Goal: Communication & Community: Ask a question

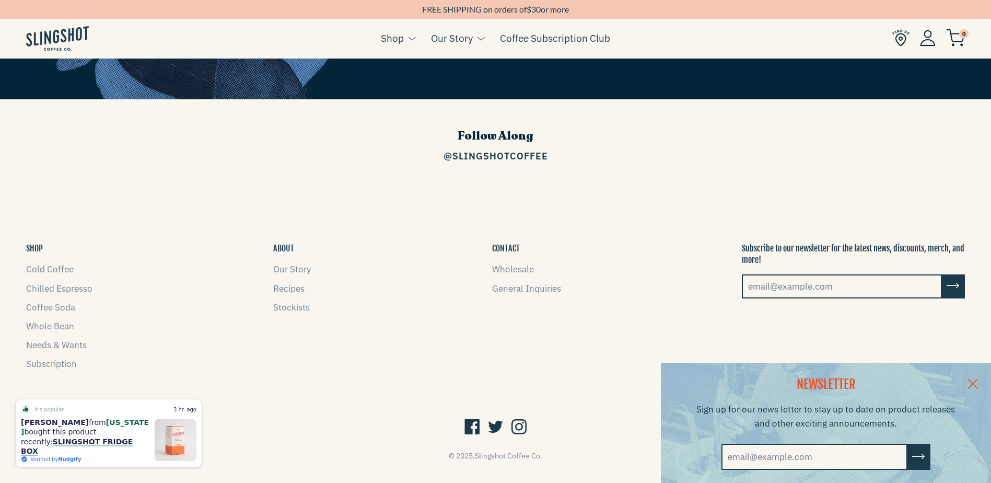
scroll to position [1674, 0]
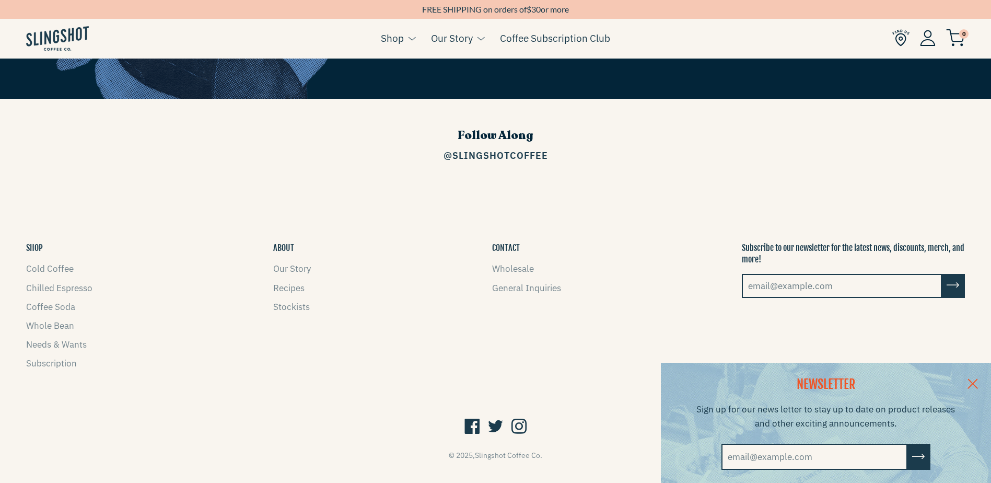
click at [506, 242] on button "CONTACT" at bounding box center [506, 247] width 28 height 11
click at [518, 282] on link "General Inquiries" at bounding box center [526, 287] width 69 height 11
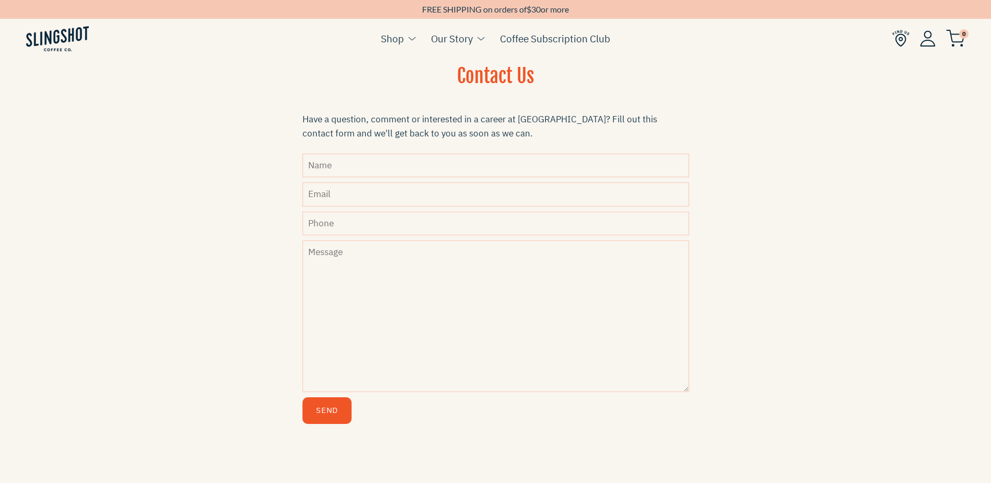
scroll to position [235, 0]
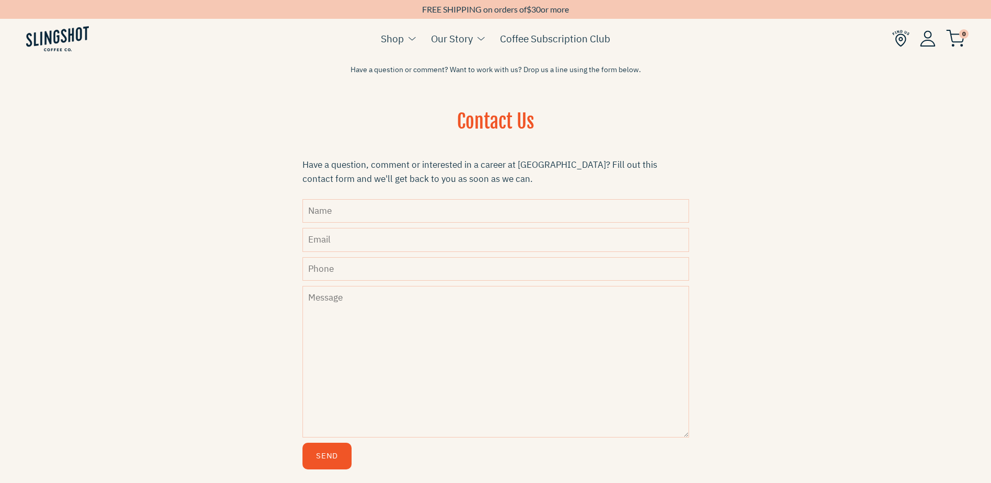
click at [388, 209] on input "Name" at bounding box center [496, 211] width 387 height 24
type input "[PERSON_NAME]"
type input "m"
type input "[EMAIL_ADDRESS][DOMAIN_NAME]"
type input "8043758021"
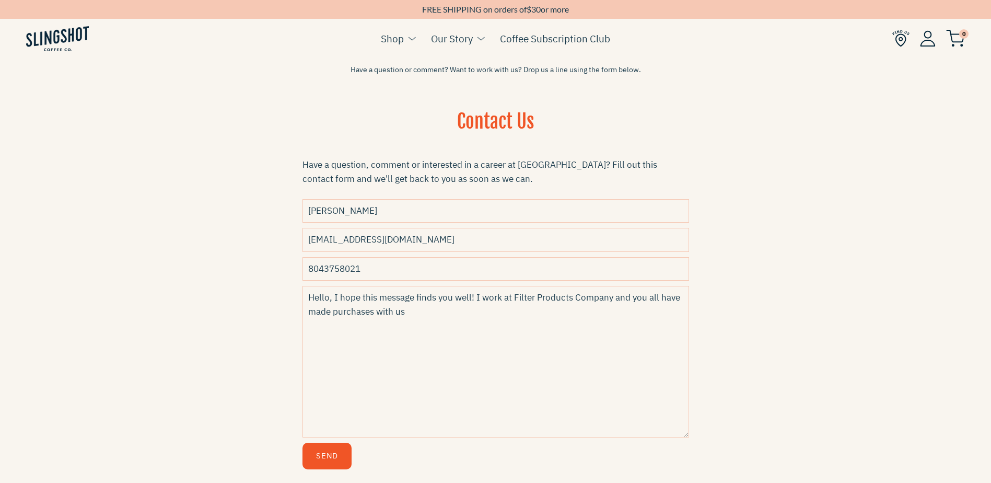
click at [524, 319] on textarea "Hello, I hope this message finds you well! I work at Filter Products Company an…" at bounding box center [496, 362] width 387 height 152
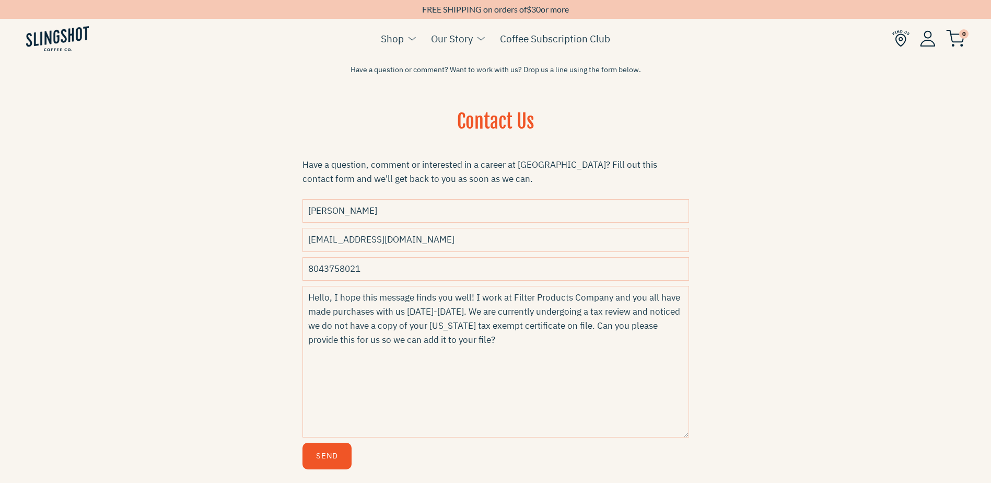
click at [553, 344] on textarea "Hello, I hope this message finds you well! I work at Filter Products Company an…" at bounding box center [496, 362] width 387 height 152
click at [416, 355] on textarea "Hello, I hope this message finds you well! I work at Filter Products Company an…" at bounding box center [496, 362] width 387 height 152
click at [533, 354] on textarea "Hello, I hope this message finds you well! I work at Filter Products Company an…" at bounding box center [496, 362] width 387 height 152
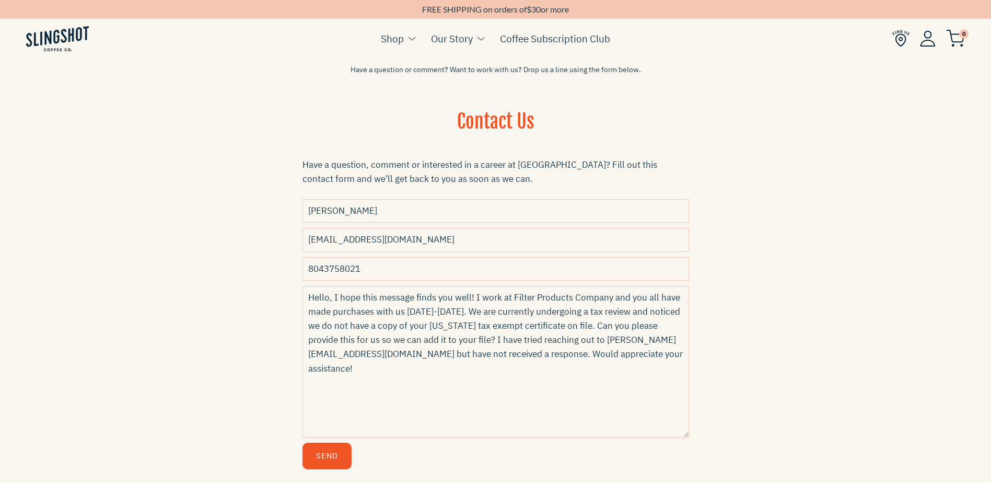
click at [424, 361] on textarea "Hello, I hope this message finds you well! I work at Filter Products Company an…" at bounding box center [496, 362] width 387 height 152
click at [421, 371] on textarea "Hello, I hope this message finds you well! I work at Filter Products Company an…" at bounding box center [496, 362] width 387 height 152
click at [422, 368] on textarea "Hello, I hope this message finds you well! I work at Filter Products Company an…" at bounding box center [496, 362] width 387 height 152
click at [610, 349] on textarea "Hello, I hope this message finds you well! I work at Filter Products Company an…" at bounding box center [496, 362] width 387 height 152
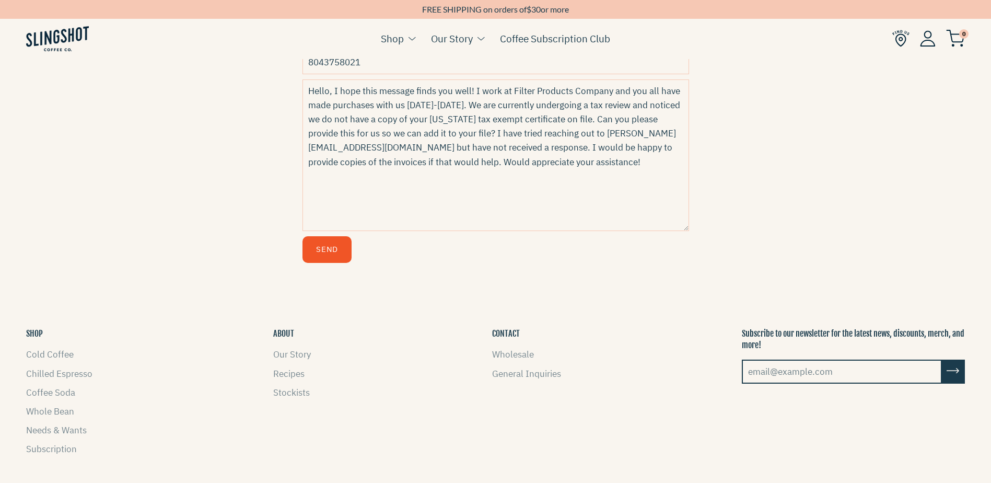
scroll to position [339, 0]
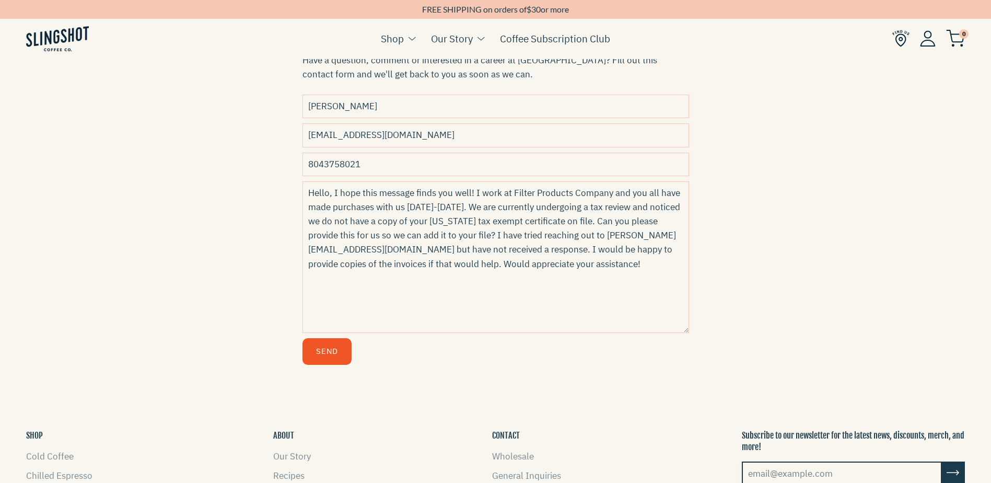
type textarea "Hello, I hope this message finds you well! I work at Filter Products Company an…"
click at [343, 362] on button "Send" at bounding box center [327, 351] width 49 height 27
